Goal: Task Accomplishment & Management: Manage account settings

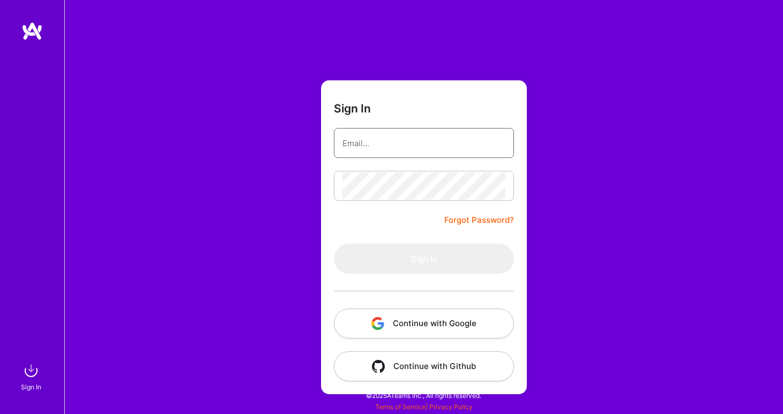
type input "[EMAIL_ADDRESS][DOMAIN_NAME]"
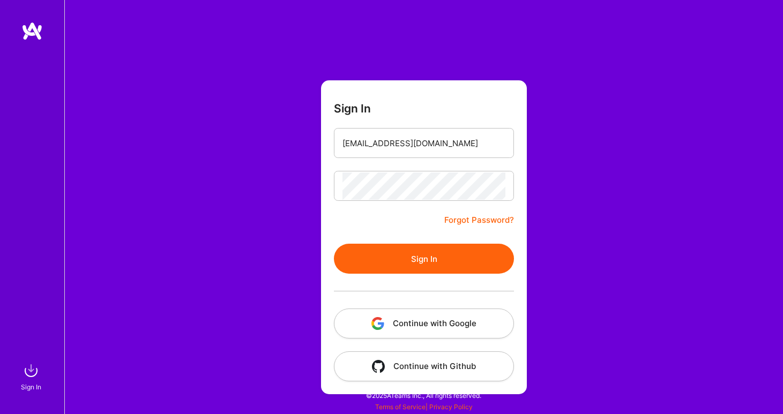
click at [405, 267] on button "Sign In" at bounding box center [424, 259] width 180 height 30
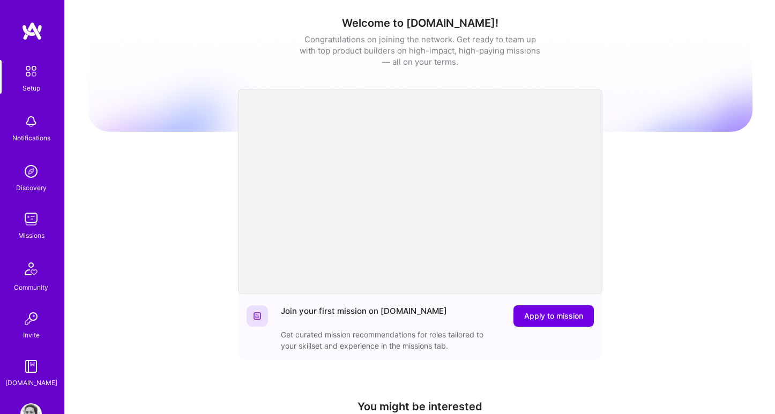
click at [34, 224] on img at bounding box center [30, 218] width 21 height 21
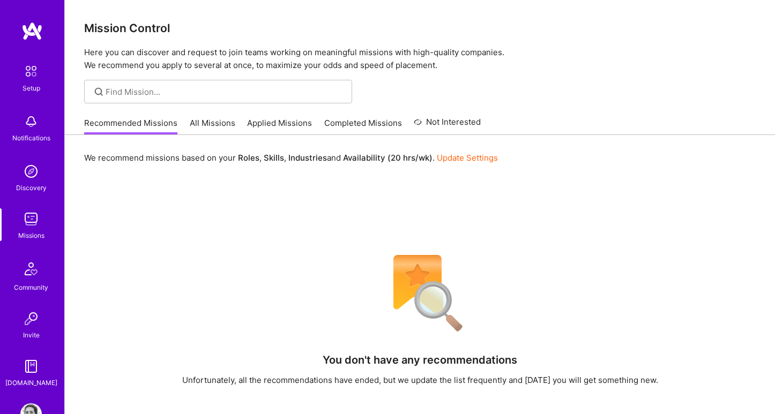
click at [213, 116] on div "Recommended Missions All Missions Applied Missions Completed Missions Not Inter…" at bounding box center [282, 122] width 397 height 23
click at [221, 132] on link "All Missions" at bounding box center [213, 126] width 46 height 18
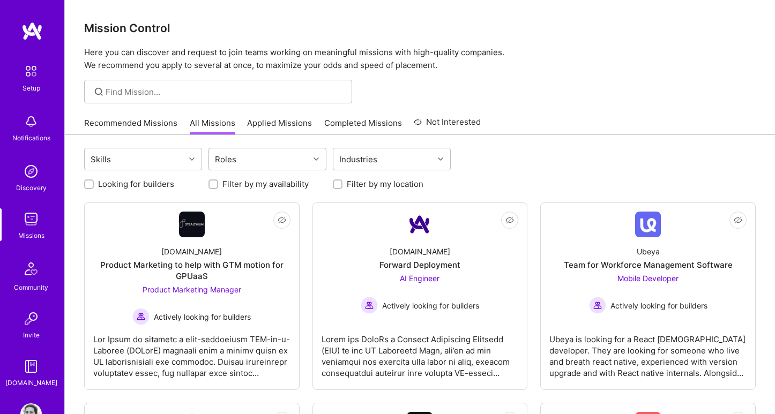
click at [262, 157] on div "Roles" at bounding box center [259, 158] width 100 height 21
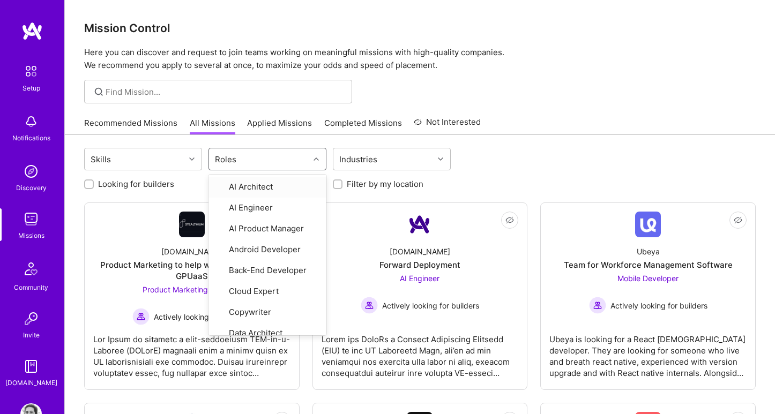
click at [262, 155] on div "Roles" at bounding box center [259, 158] width 100 height 21
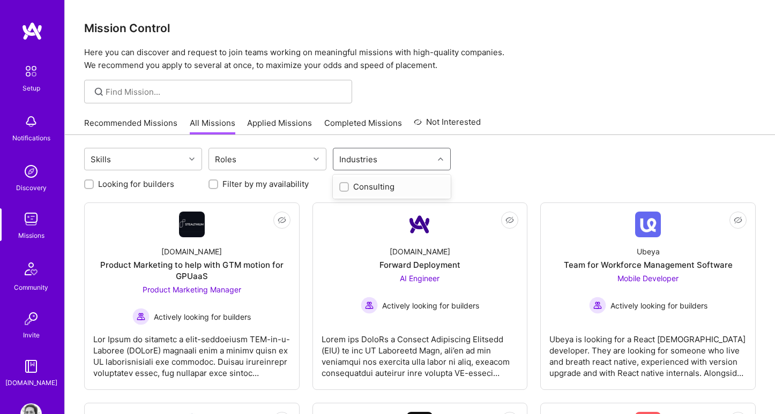
click at [351, 158] on div "Industries" at bounding box center [358, 160] width 43 height 16
drag, startPoint x: 345, startPoint y: 160, endPoint x: 192, endPoint y: 163, distance: 152.2
click at [342, 160] on div "Industries" at bounding box center [358, 160] width 43 height 16
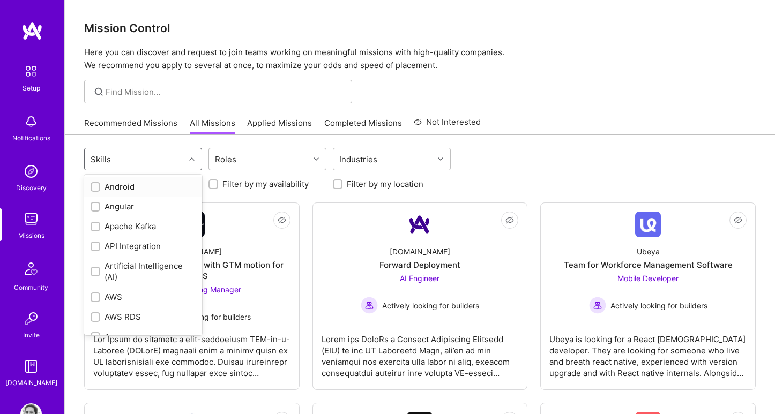
click at [140, 159] on div "Skills" at bounding box center [135, 158] width 100 height 21
click at [158, 165] on div "Skills" at bounding box center [135, 158] width 100 height 21
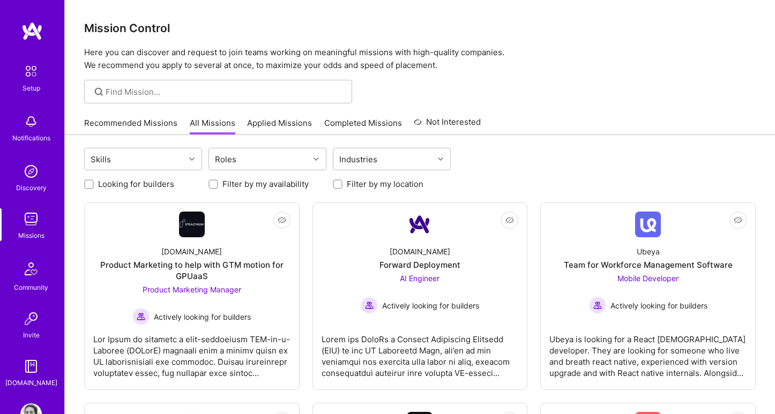
click at [290, 184] on label "Filter by my availability" at bounding box center [265, 183] width 86 height 11
click at [218, 184] on input "Filter by my availability" at bounding box center [215, 185] width 8 height 8
checkbox input "true"
